Goal: Task Accomplishment & Management: Complete application form

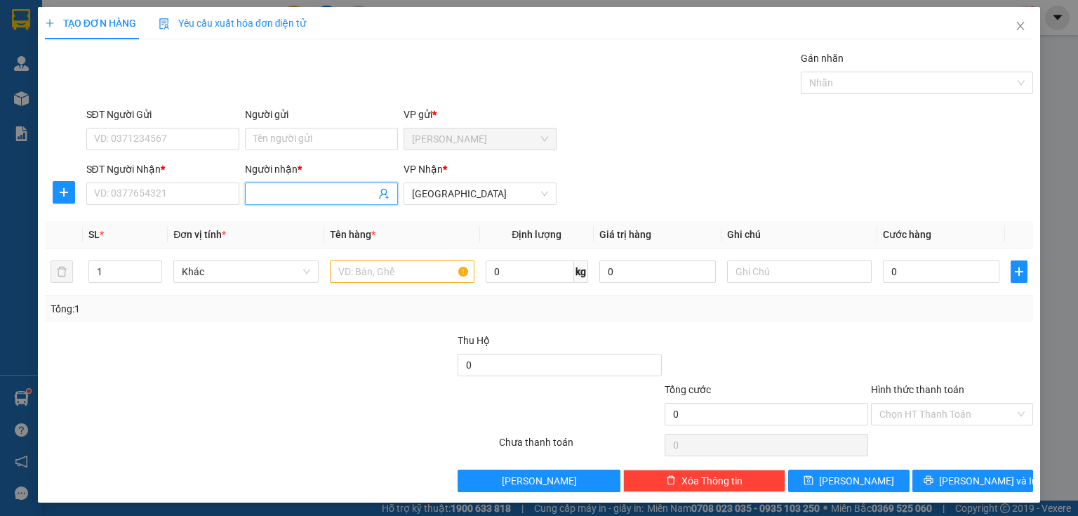
click at [264, 199] on input "Người nhận *" at bounding box center [314, 193] width 122 height 15
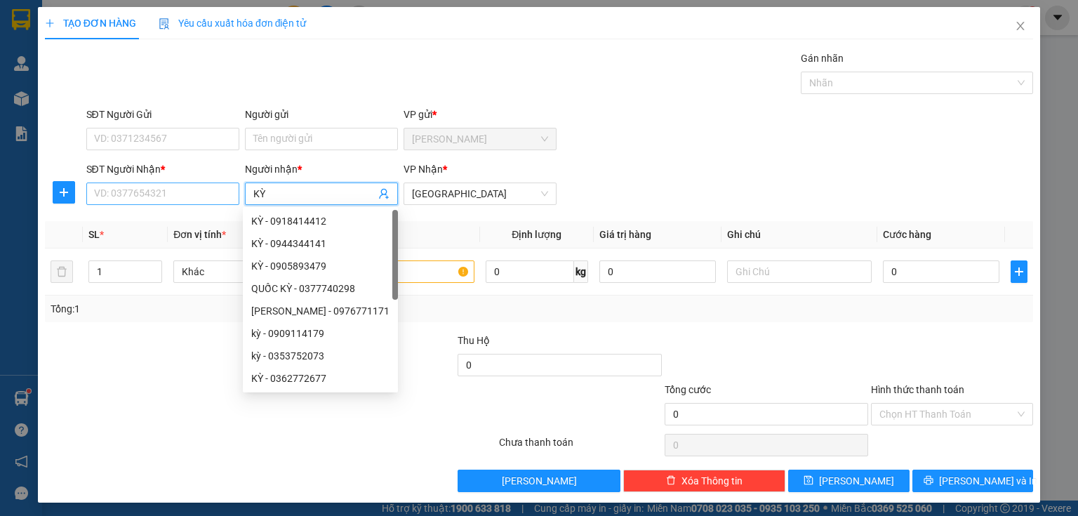
type input "KỲ"
click at [150, 192] on input "SĐT Người Nhận *" at bounding box center [162, 193] width 153 height 22
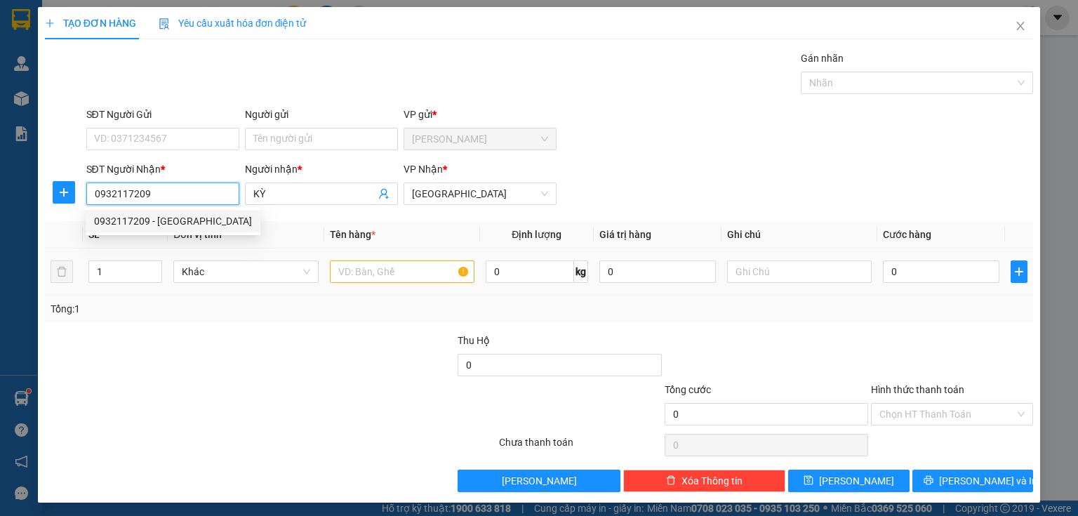
type input "0932117209"
click at [348, 273] on input "text" at bounding box center [402, 271] width 145 height 22
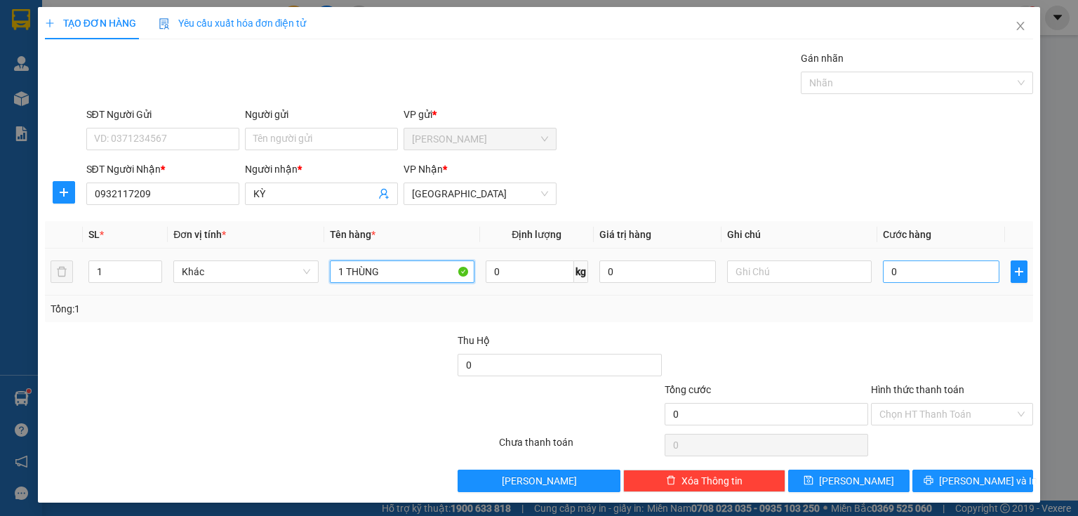
type input "1 THÙNG"
click at [904, 272] on input "0" at bounding box center [941, 271] width 117 height 22
type input "4"
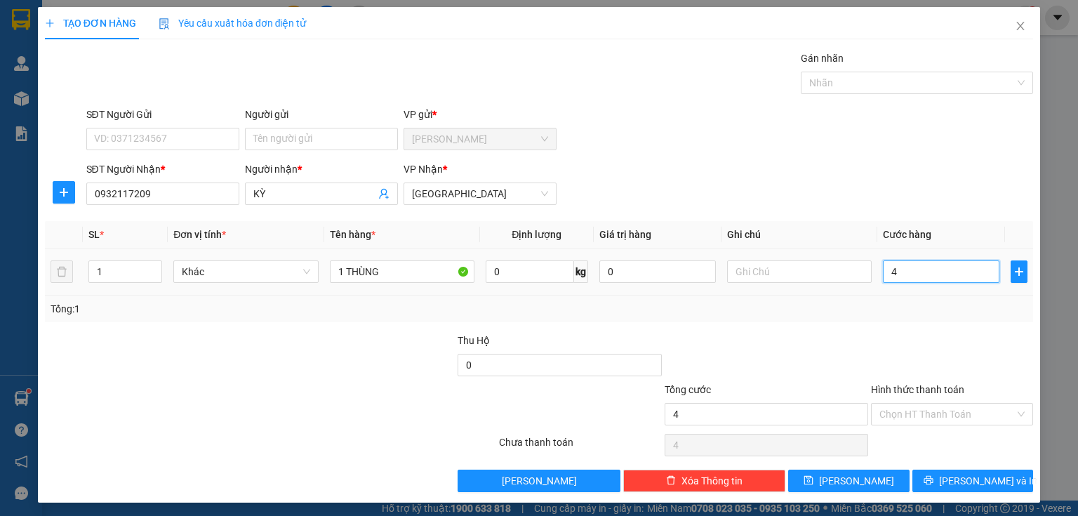
type input "40"
type input "400"
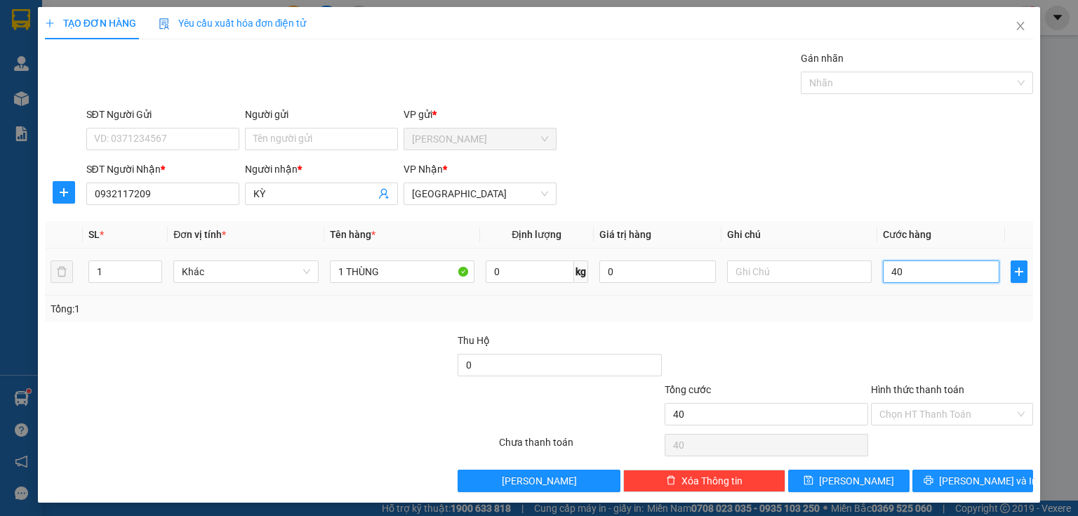
type input "400"
type input "4.000"
type input "40.000"
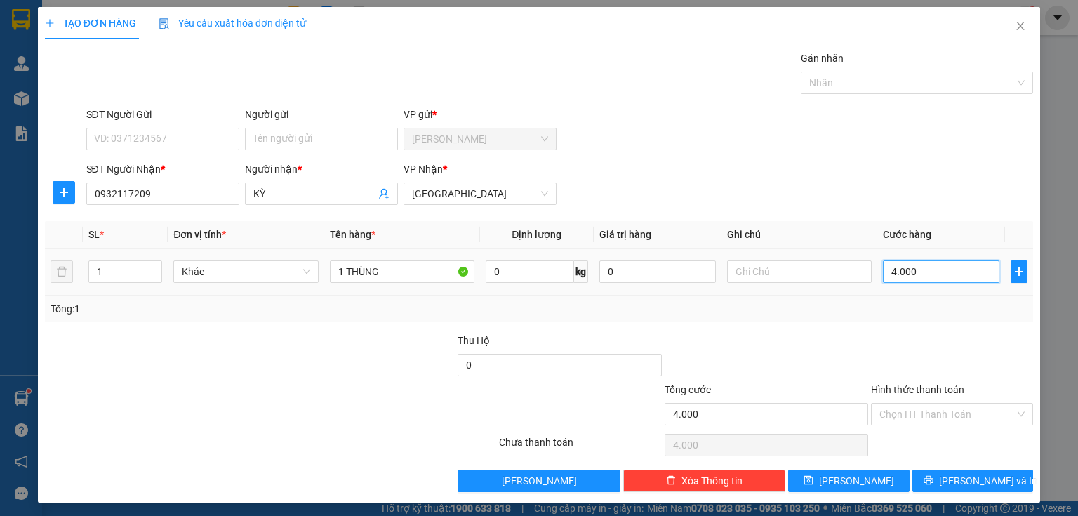
type input "40.000"
click at [887, 411] on input "Hình thức thanh toán" at bounding box center [946, 414] width 135 height 21
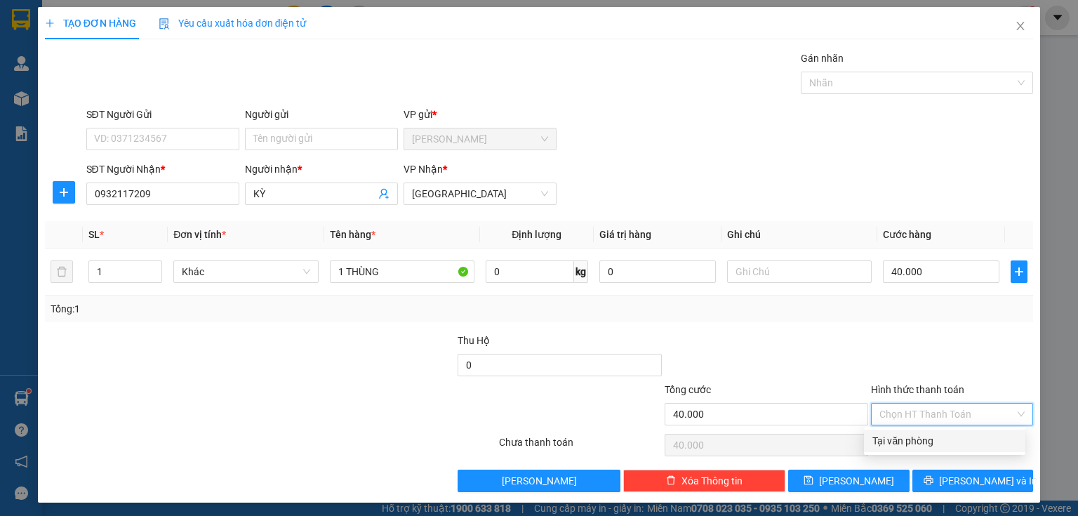
click at [890, 437] on div "Tại văn phòng" at bounding box center [944, 440] width 145 height 15
type input "0"
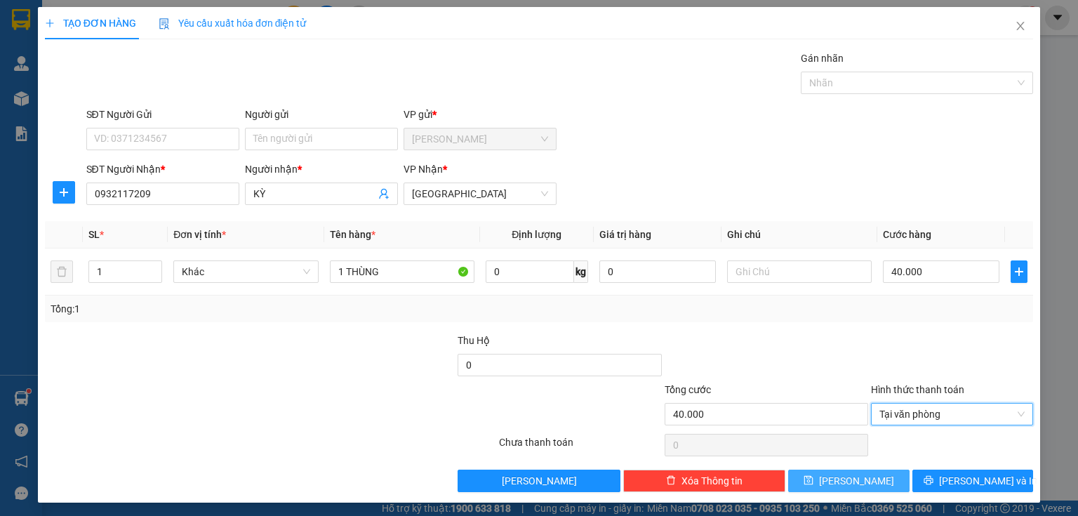
click at [841, 474] on button "[PERSON_NAME]" at bounding box center [848, 481] width 121 height 22
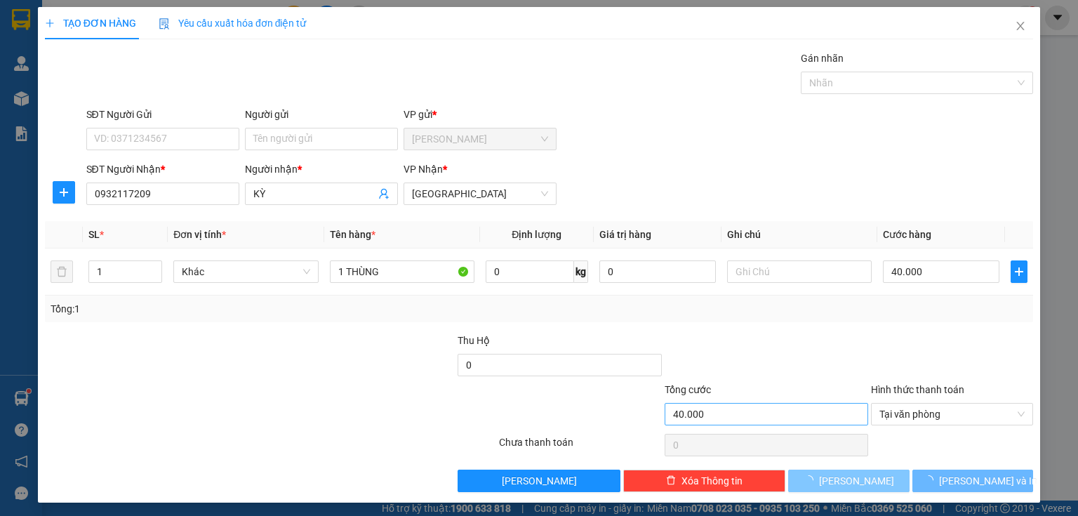
type input "0"
